Goal: Complete application form

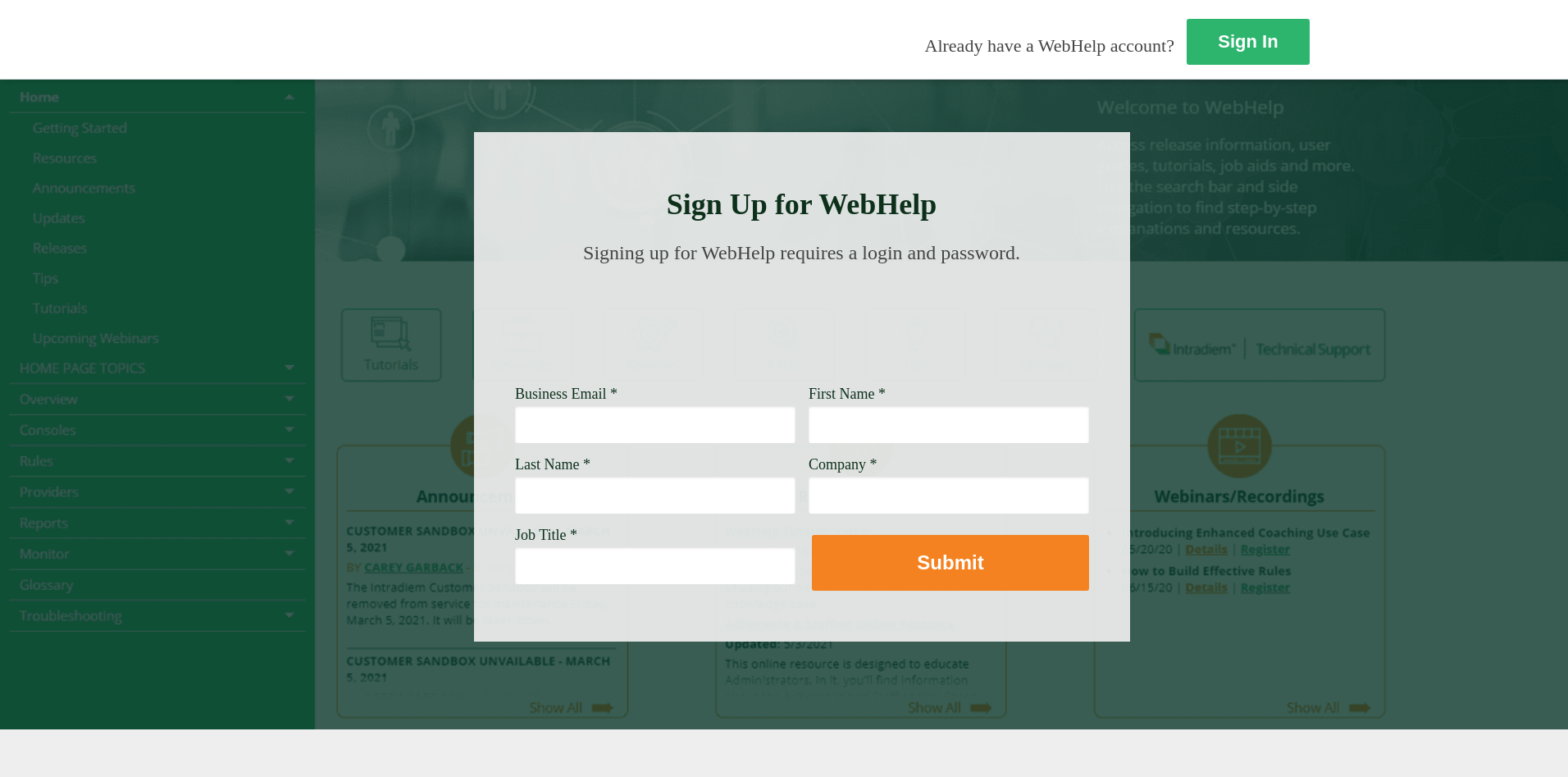
click at [515, 431] on input "Business Email *" at bounding box center [655, 424] width 281 height 38
type input "j"
type input "John.L.Mejia@wellsfargo.com"
type input "John"
type input "Mejia"
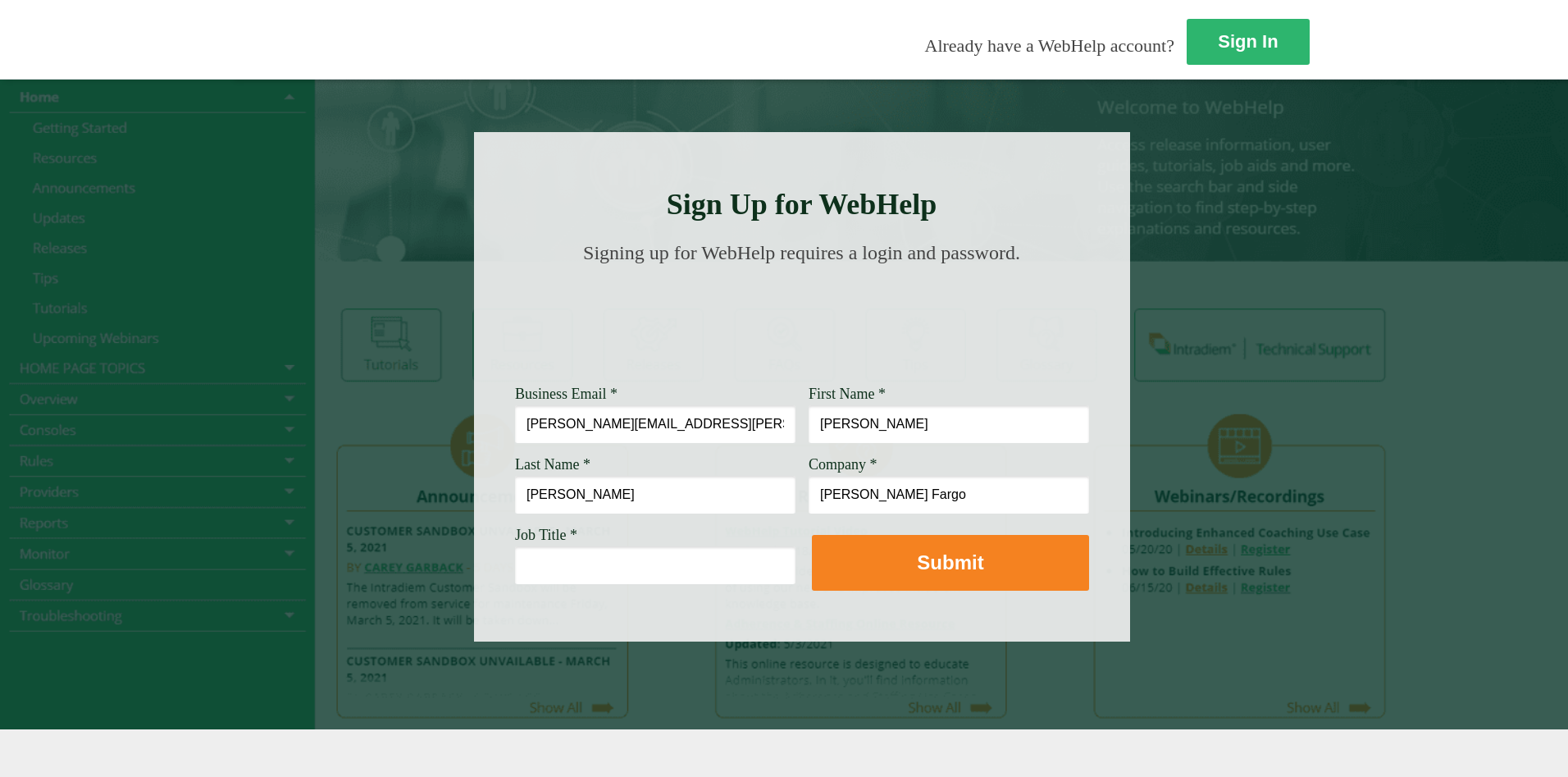
type input "Wells Fargo"
type input "Customer Success Associate Manager"
click at [812, 535] on button "Submit" at bounding box center [950, 563] width 278 height 56
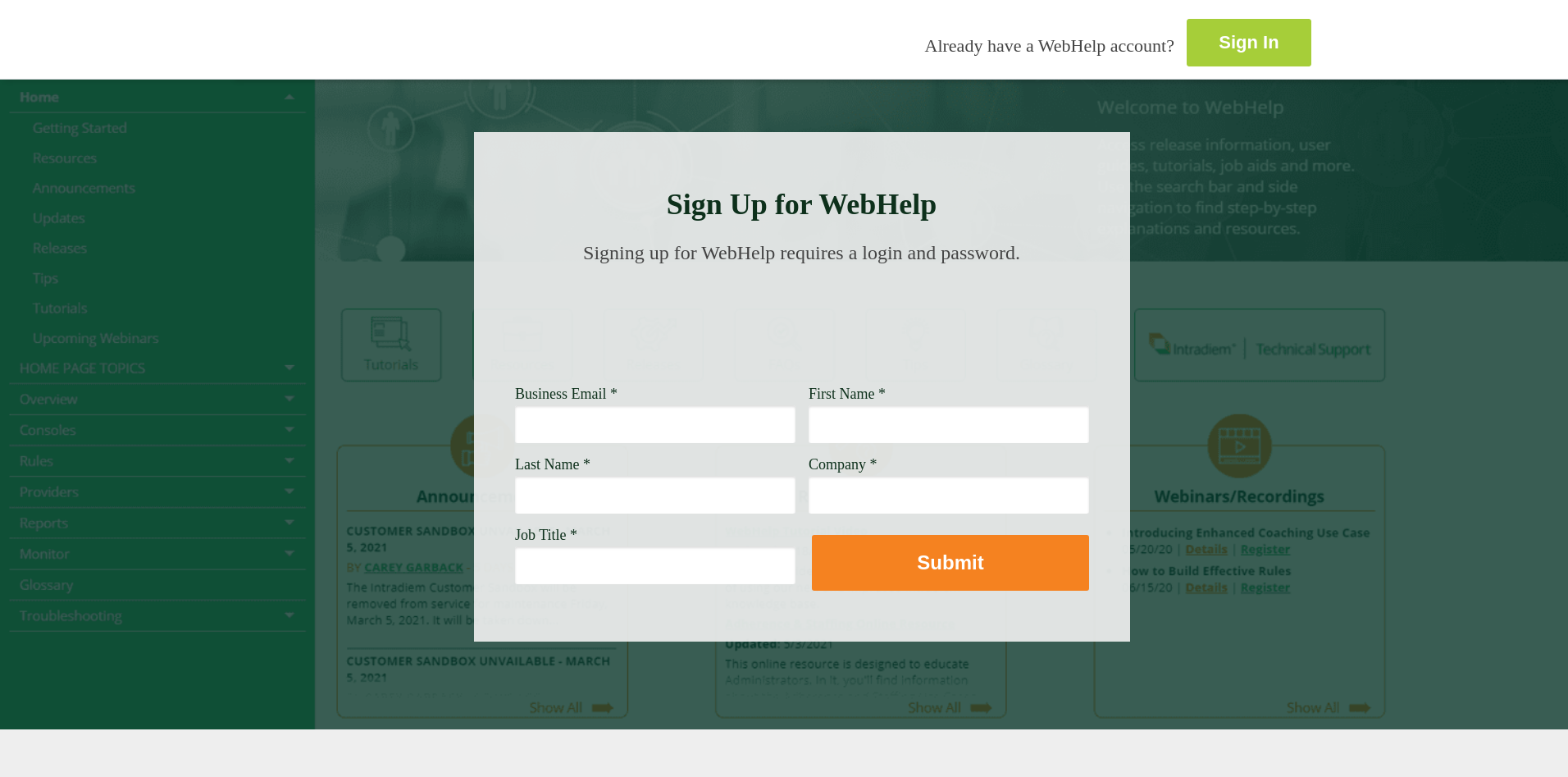
click at [1219, 32] on strong "Sign In" at bounding box center [1248, 42] width 60 height 21
